Goal: Task Accomplishment & Management: Use online tool/utility

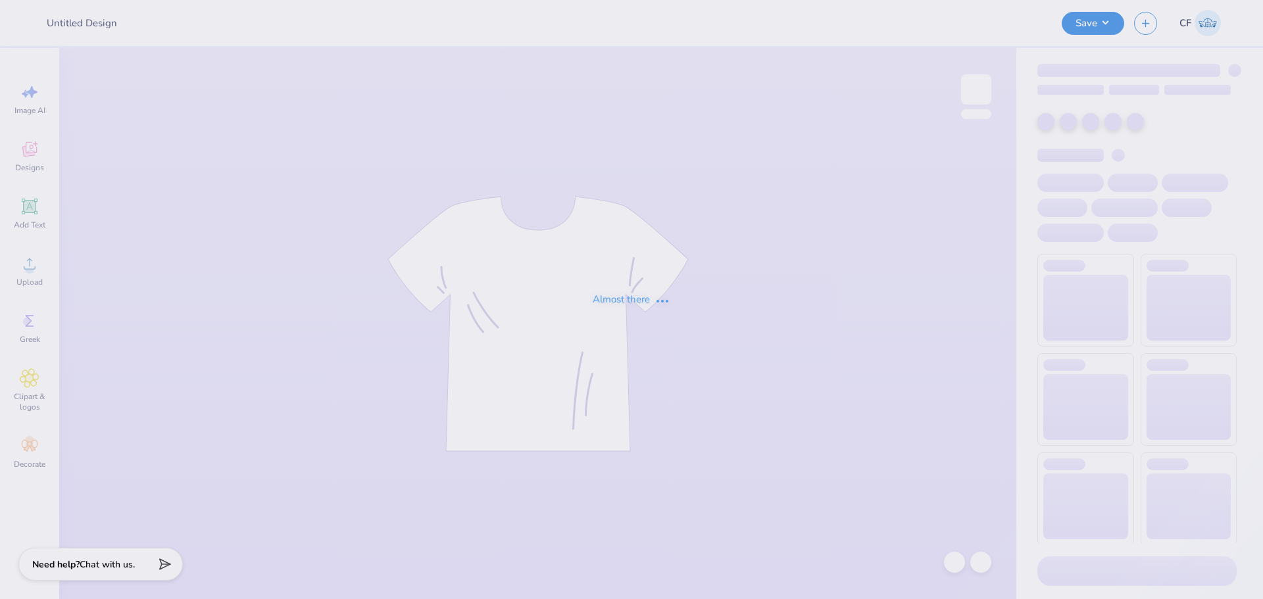
type input "Shirts for Students United For Immigrant Equality"
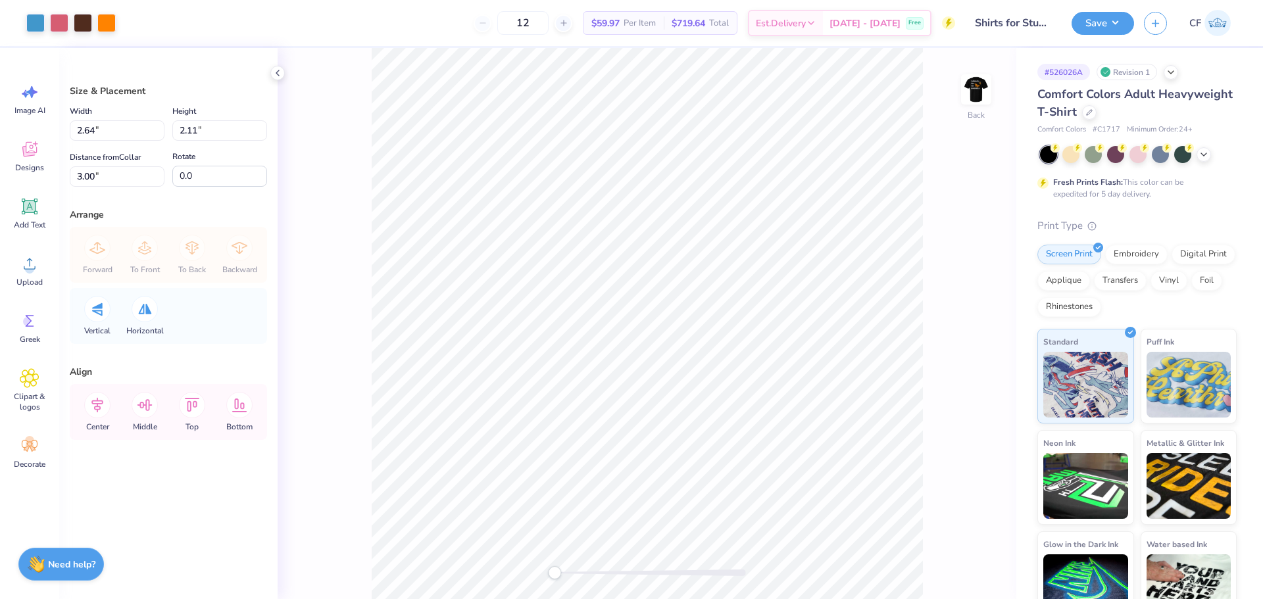
click at [559, 580] on div "Back" at bounding box center [647, 323] width 739 height 551
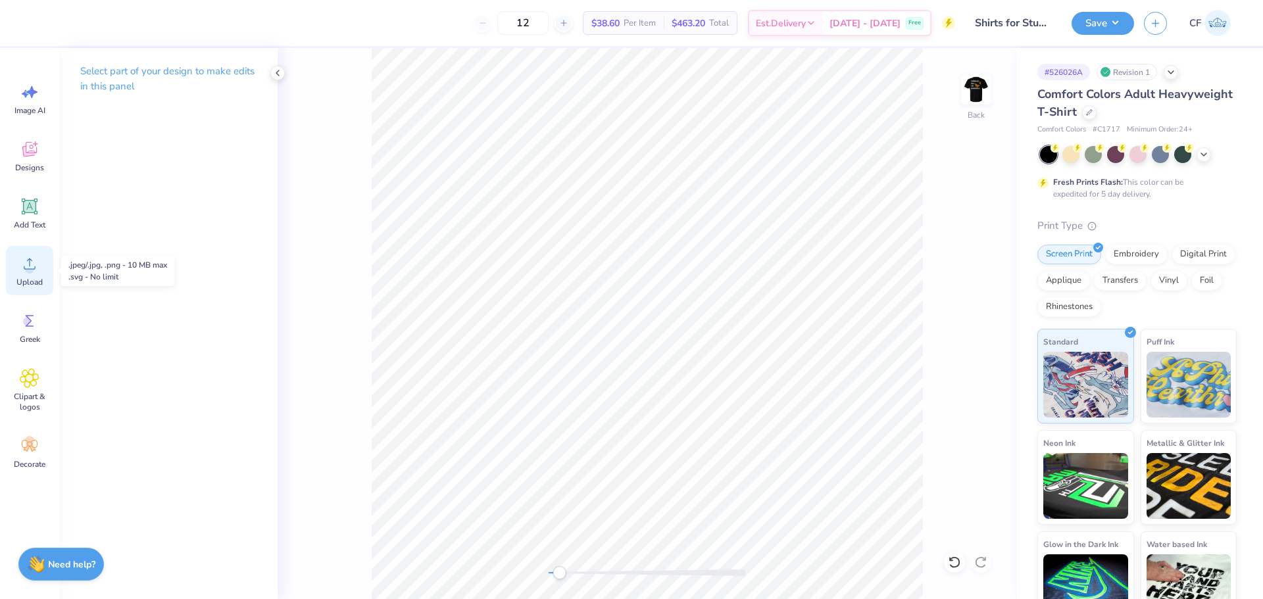
click at [26, 259] on icon at bounding box center [30, 264] width 20 height 20
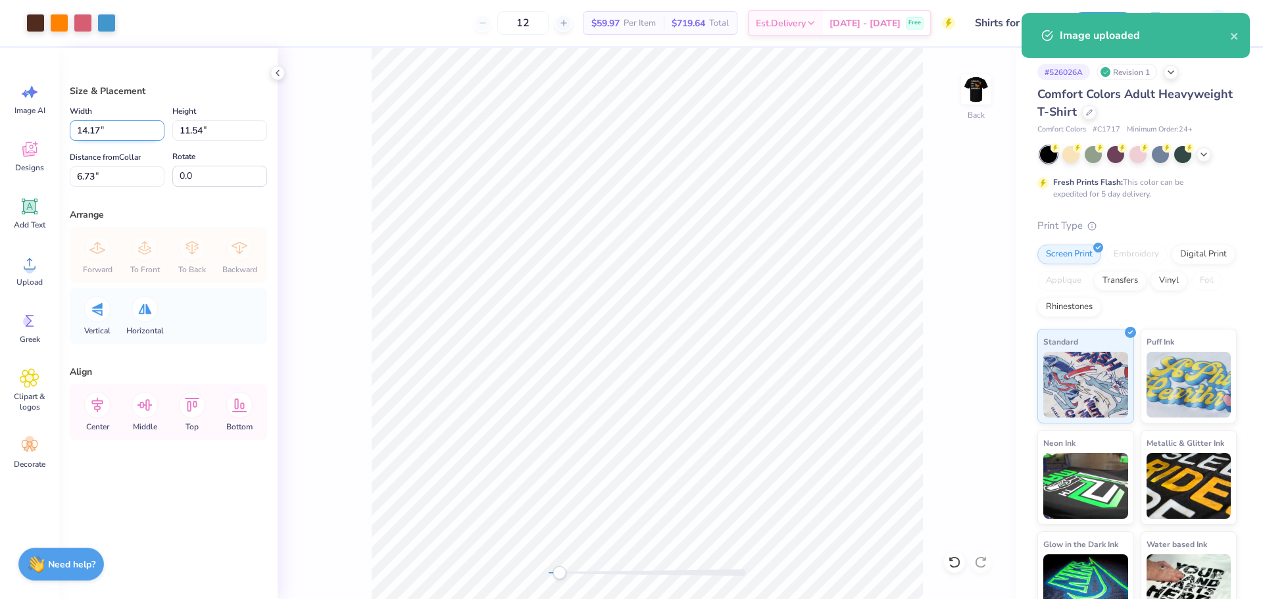
click at [110, 130] on input "14.17" at bounding box center [117, 130] width 95 height 20
type input "3.00"
type input "2.44"
type input "11.28"
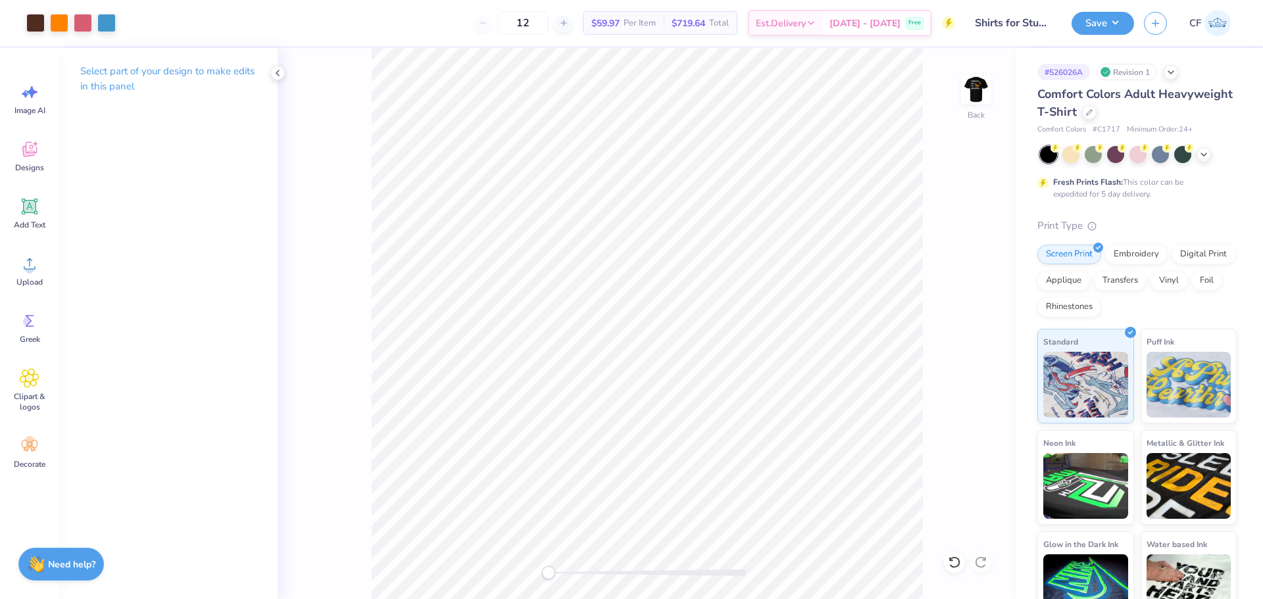
click at [537, 572] on div "Back" at bounding box center [647, 323] width 739 height 551
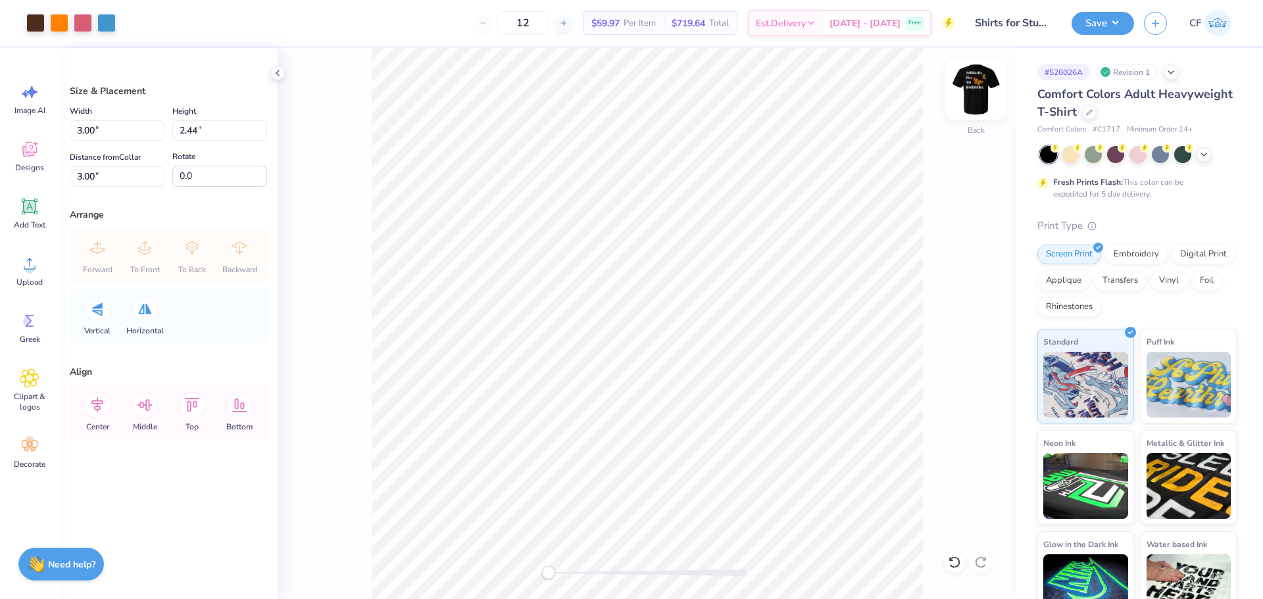
click at [980, 83] on img at bounding box center [976, 89] width 53 height 53
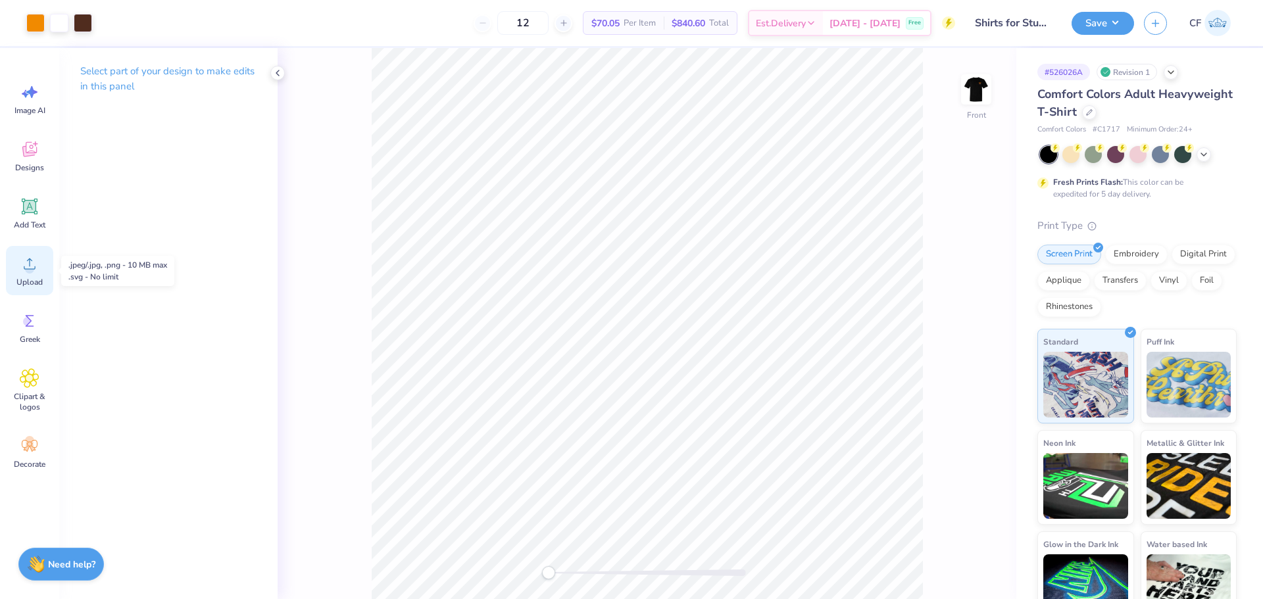
click at [18, 272] on div "Upload" at bounding box center [29, 270] width 47 height 49
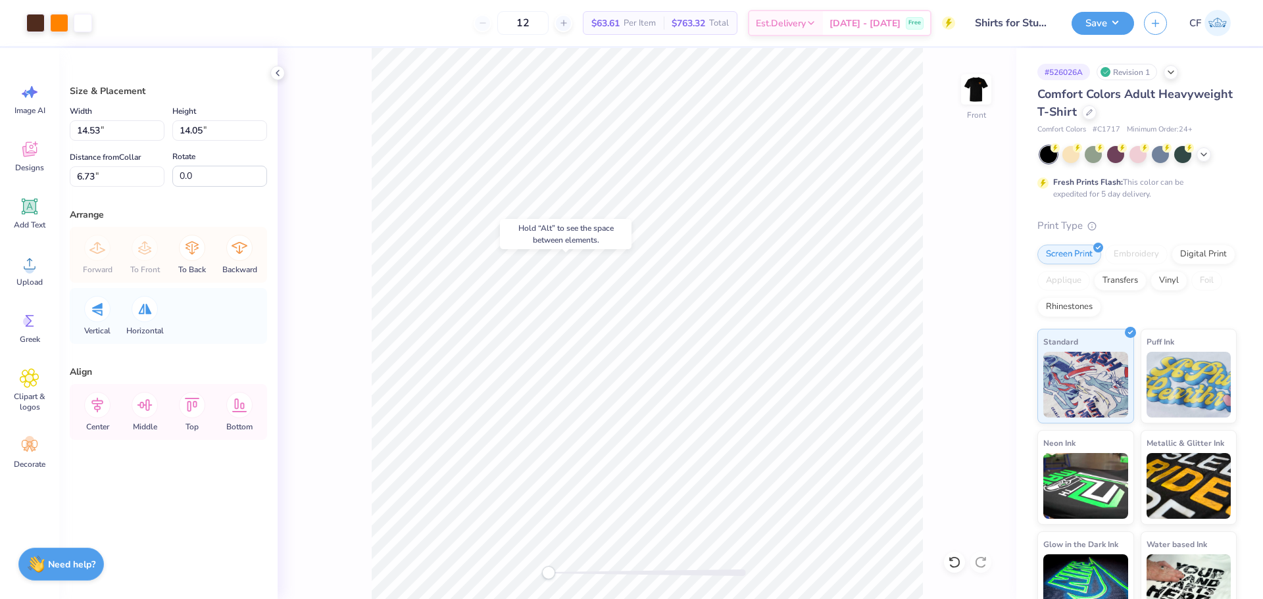
type input "11.51"
type input "10.20"
type input "3.23"
type input "14.53"
type input "14.05"
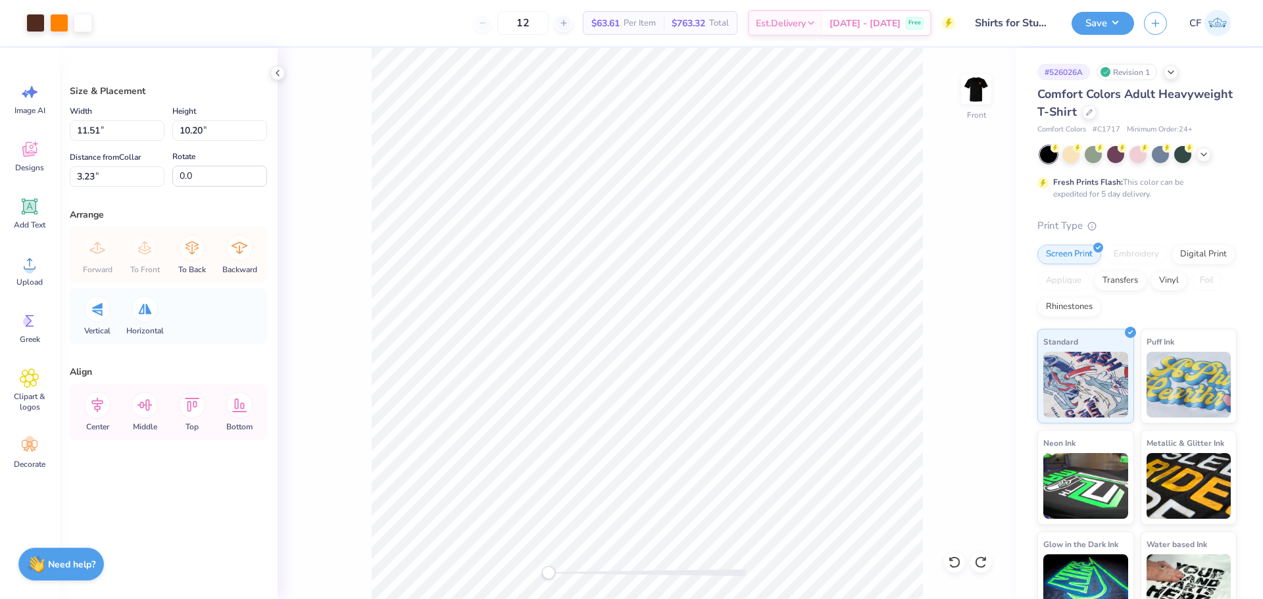
type input "6.73"
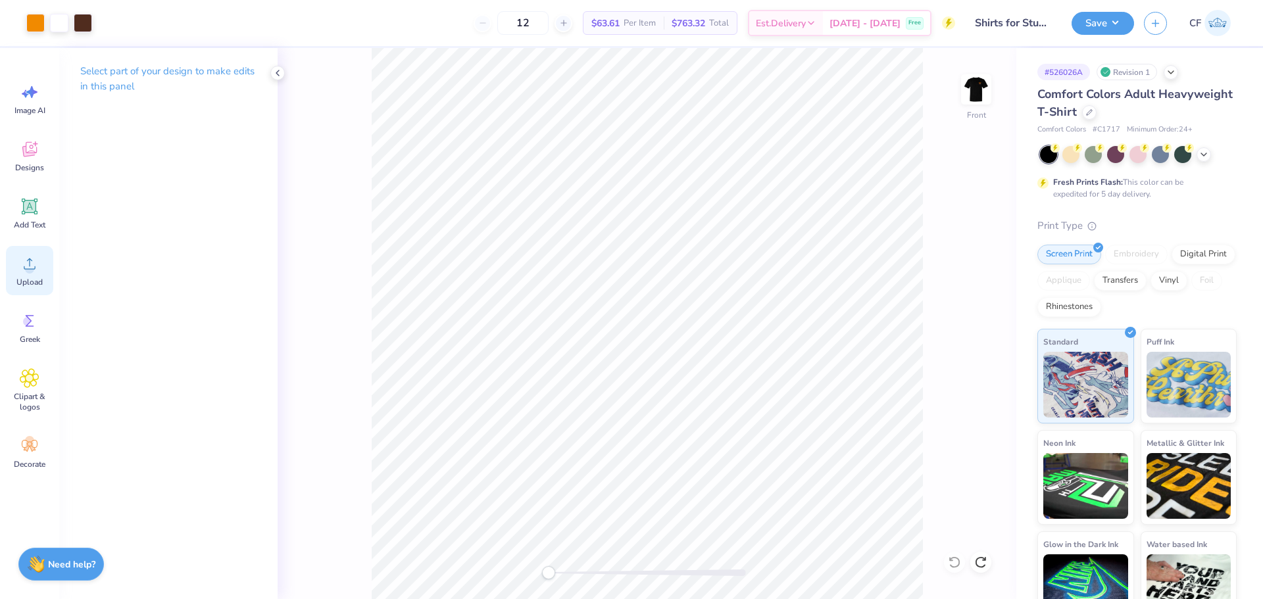
click at [40, 269] on div "Upload" at bounding box center [29, 270] width 47 height 49
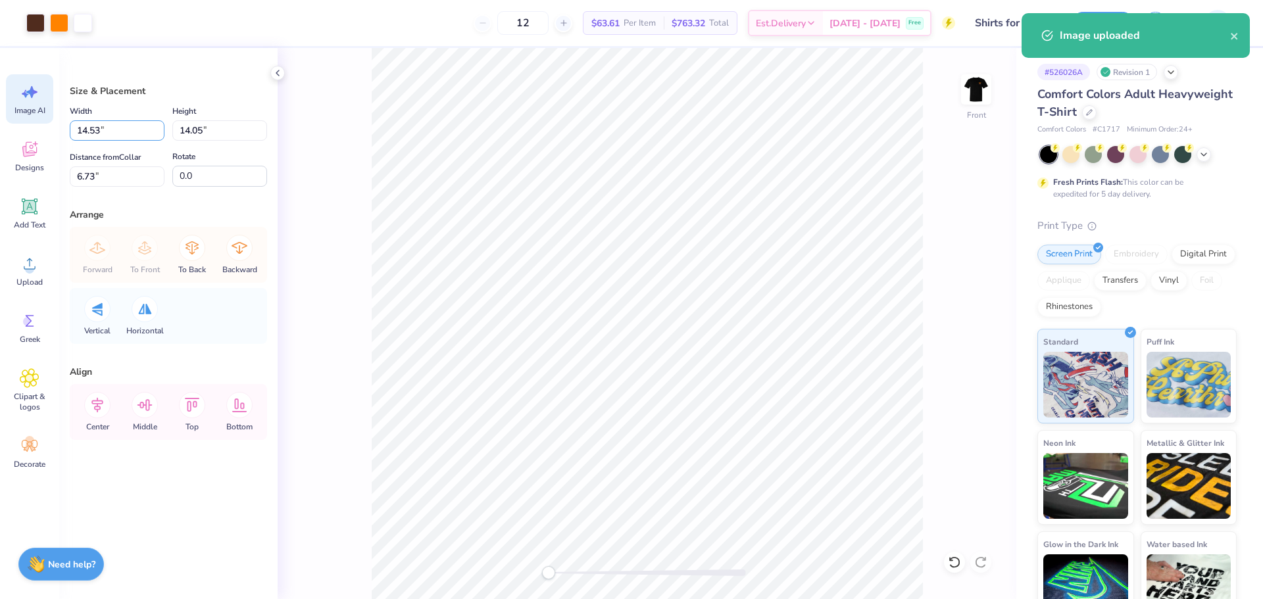
drag, startPoint x: 76, startPoint y: 129, endPoint x: 33, endPoint y: 120, distance: 44.2
click at [35, 122] on div "Art colors 12 $63.61 Per Item $763.32 Total Est. Delivery [DATE] - [DATE] Free …" at bounding box center [631, 299] width 1263 height 599
type input "11.50"
type input "11.12"
type input "8.19"
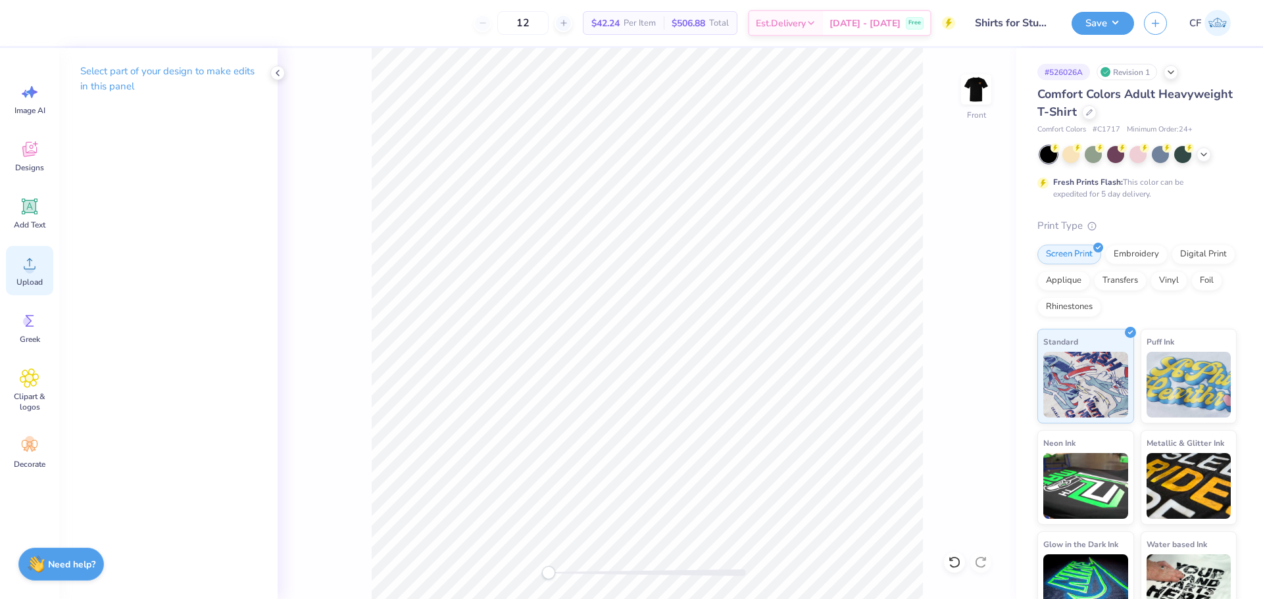
click at [34, 274] on div "Upload" at bounding box center [29, 270] width 47 height 49
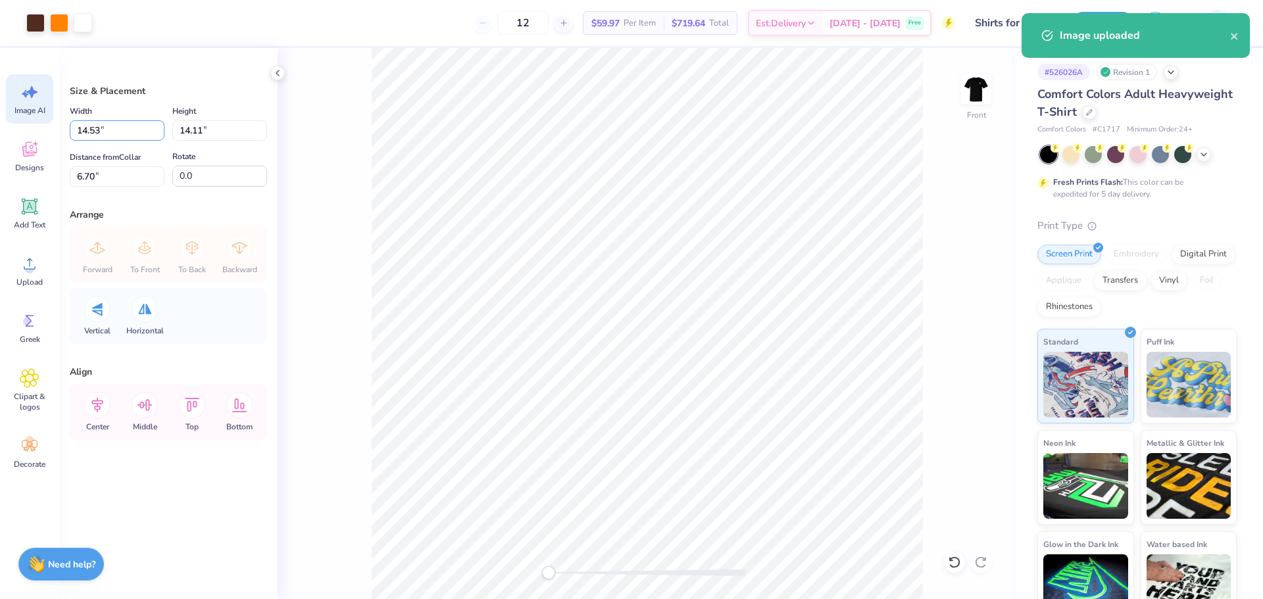
drag, startPoint x: 114, startPoint y: 126, endPoint x: 38, endPoint y: 110, distance: 77.4
click at [38, 111] on div "Art colors 12 $59.97 Per Item $719.64 Total Est. Delivery [DATE] - [DATE] Free …" at bounding box center [631, 299] width 1263 height 599
type input "11.50"
type input "11.16"
type input "8.17"
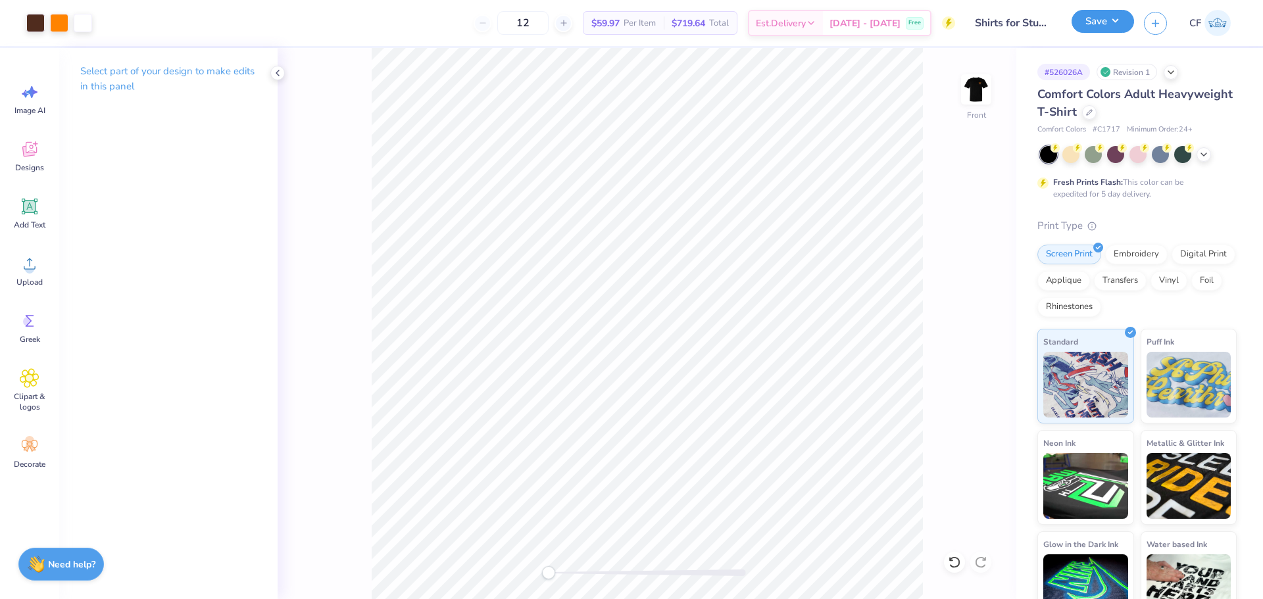
click at [1114, 21] on button "Save" at bounding box center [1103, 21] width 62 height 23
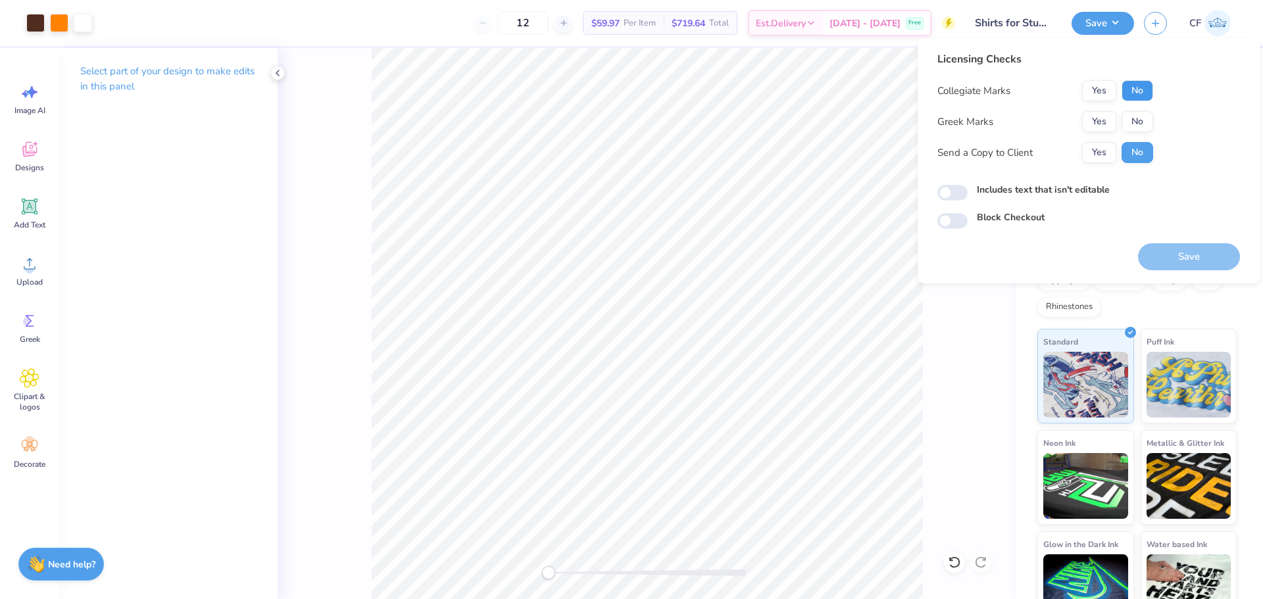
click at [1134, 93] on button "No" at bounding box center [1138, 90] width 32 height 21
click at [1138, 130] on button "No" at bounding box center [1138, 121] width 32 height 21
click at [1103, 157] on button "Yes" at bounding box center [1099, 152] width 34 height 21
click at [952, 193] on input "Includes text that isn't editable" at bounding box center [952, 193] width 30 height 16
checkbox input "true"
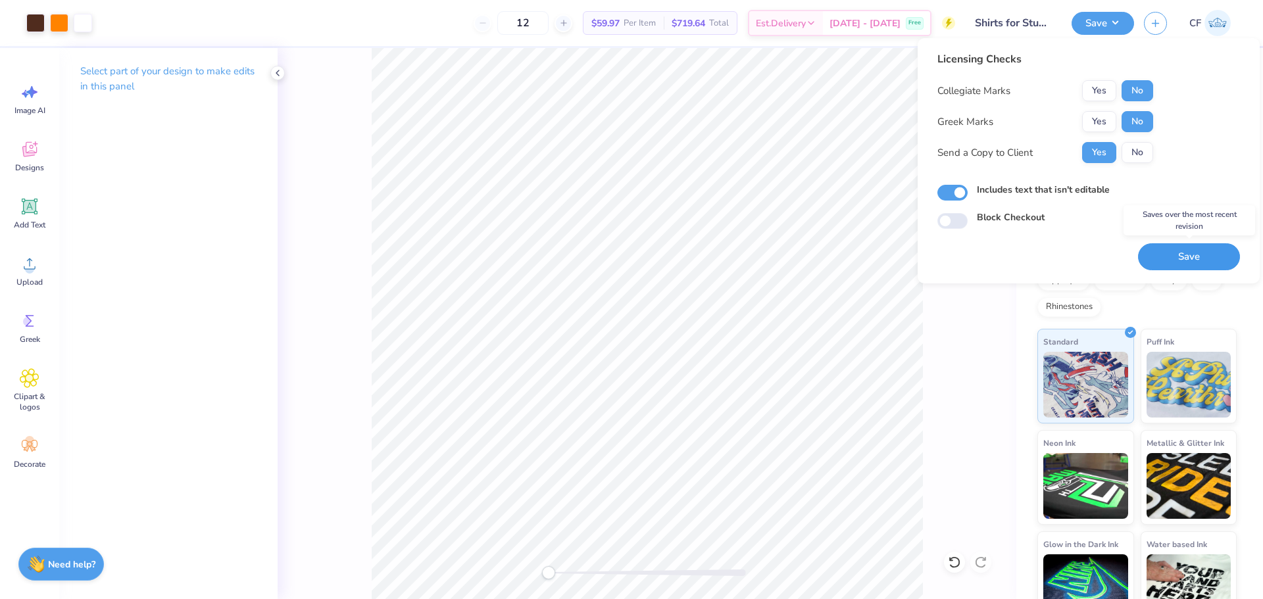
click at [1158, 258] on button "Save" at bounding box center [1189, 256] width 102 height 27
